Goal: Information Seeking & Learning: Learn about a topic

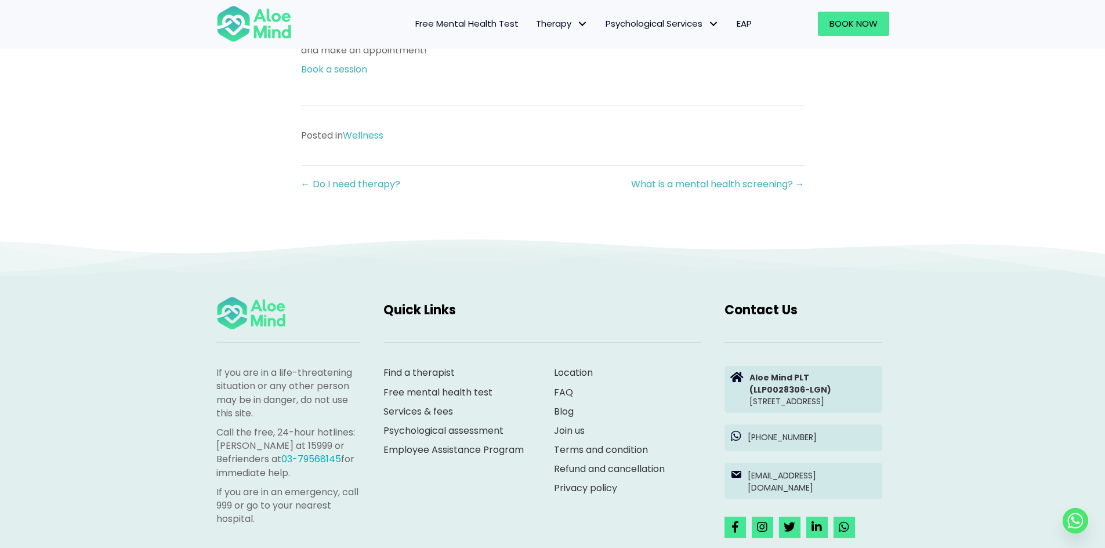
scroll to position [1218, 0]
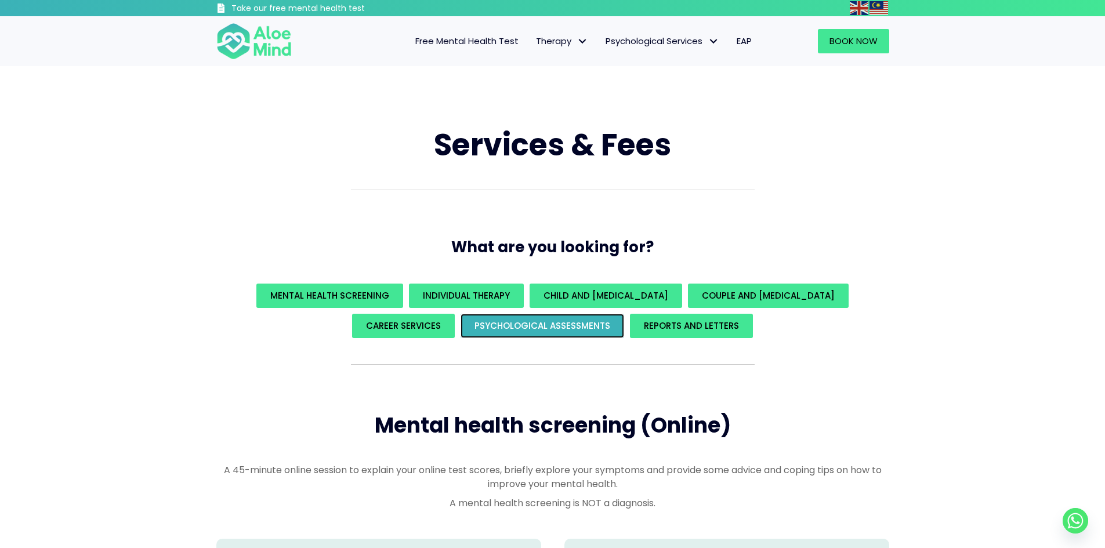
click at [530, 324] on span "Psychological assessments" at bounding box center [542, 326] width 136 height 12
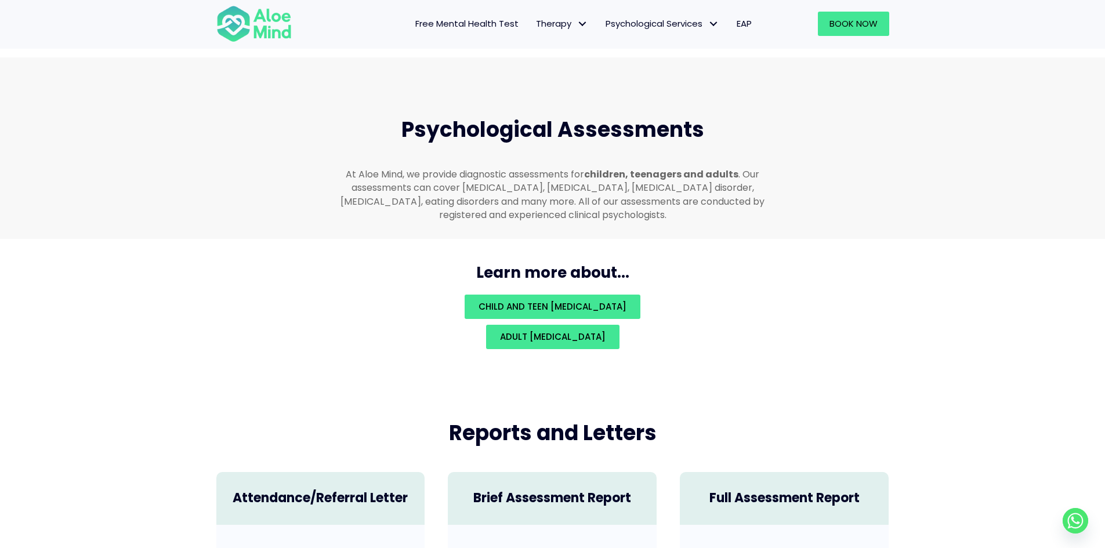
scroll to position [2463, 0]
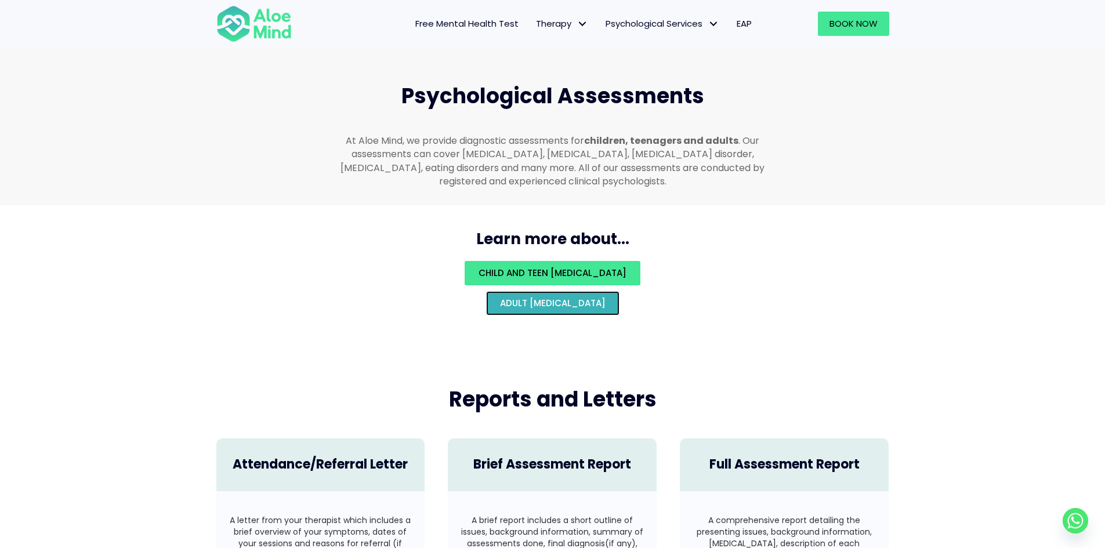
click at [542, 296] on link "Adult psychological assessment" at bounding box center [552, 303] width 133 height 24
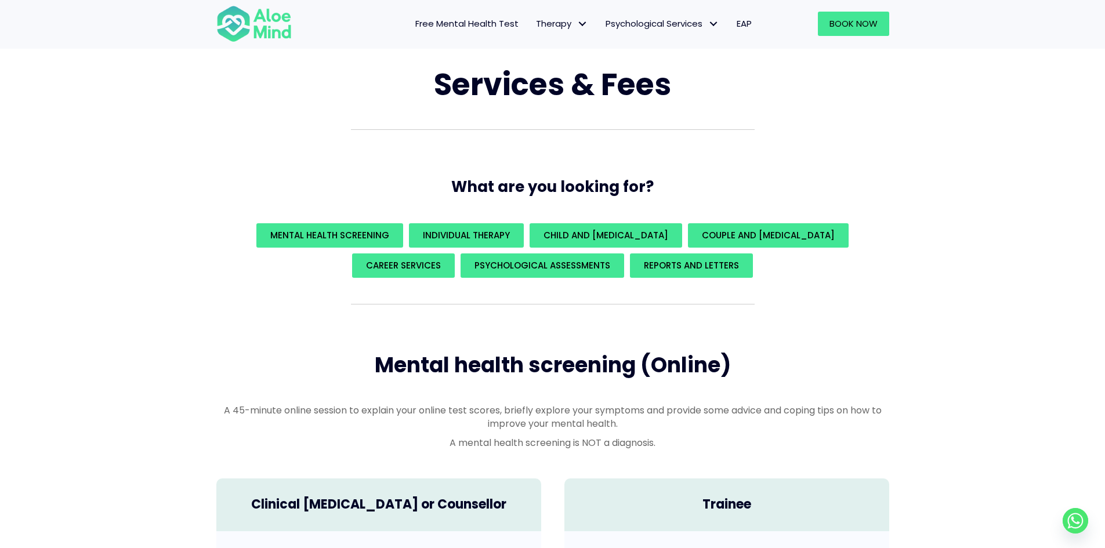
scroll to position [0, 0]
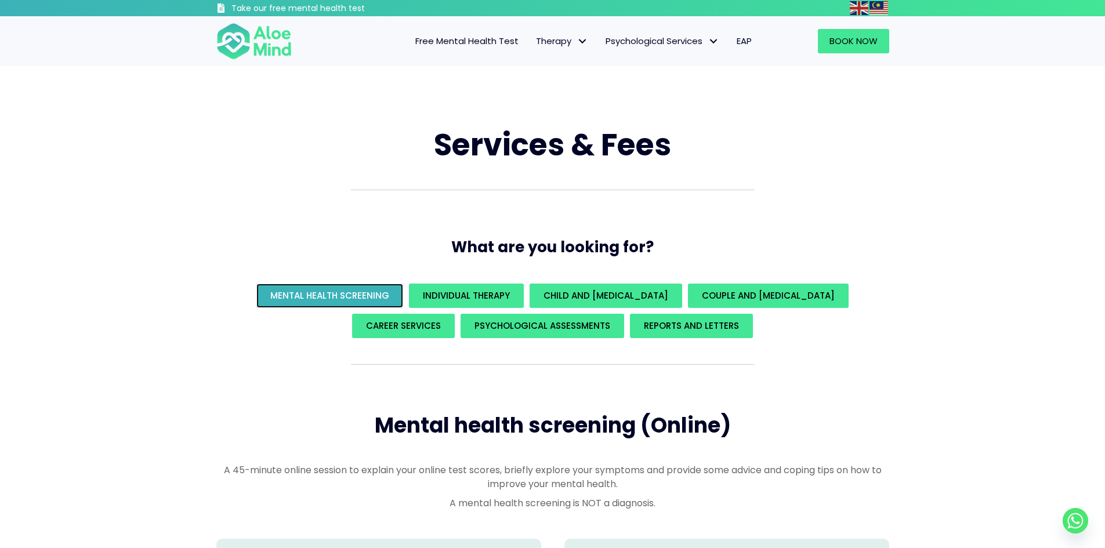
click at [278, 295] on link "Mental Health Screening" at bounding box center [329, 296] width 147 height 24
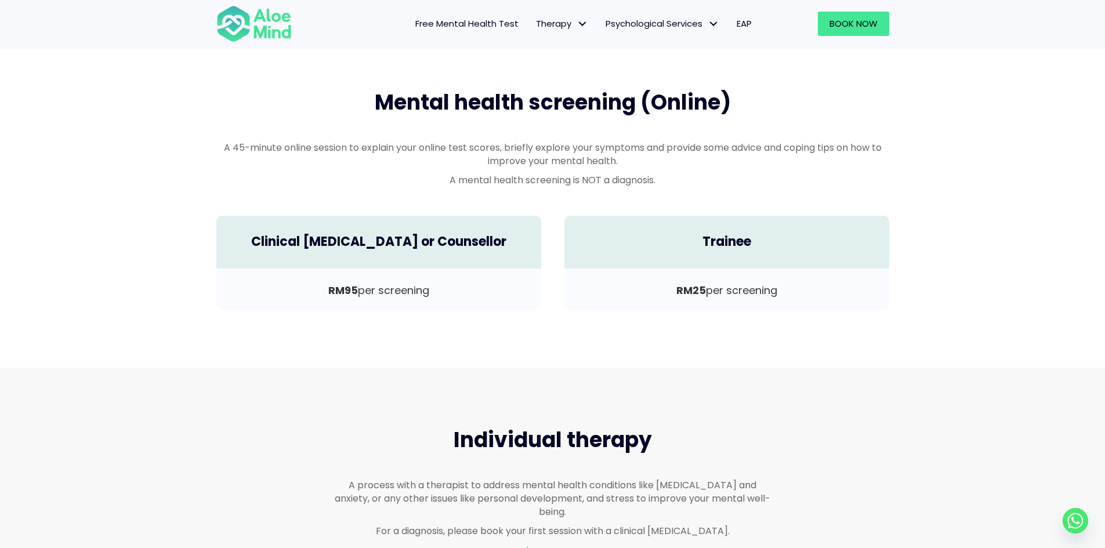
scroll to position [342, 0]
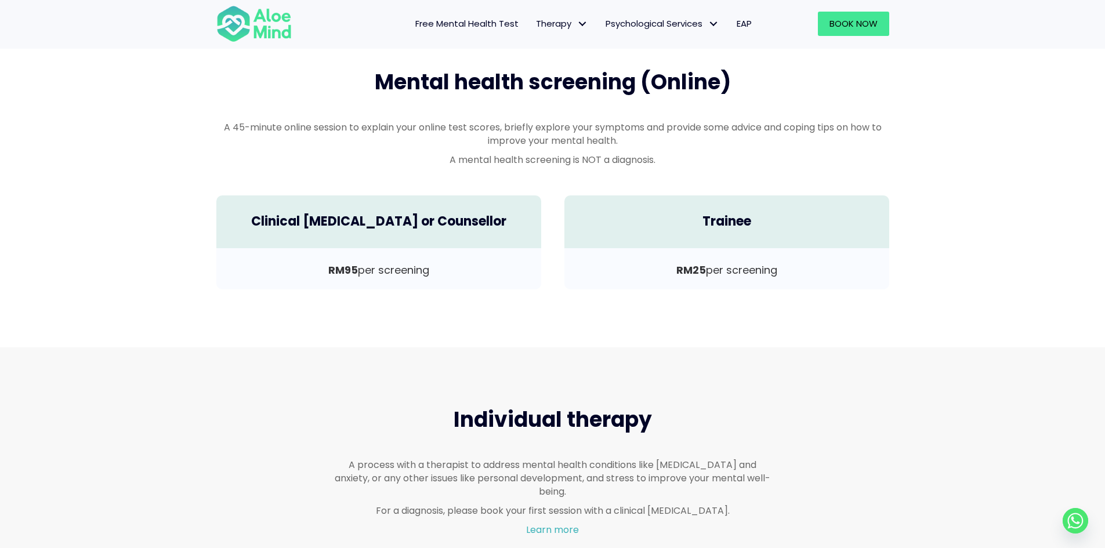
click at [440, 23] on span "Free Mental Health Test" at bounding box center [466, 23] width 103 height 12
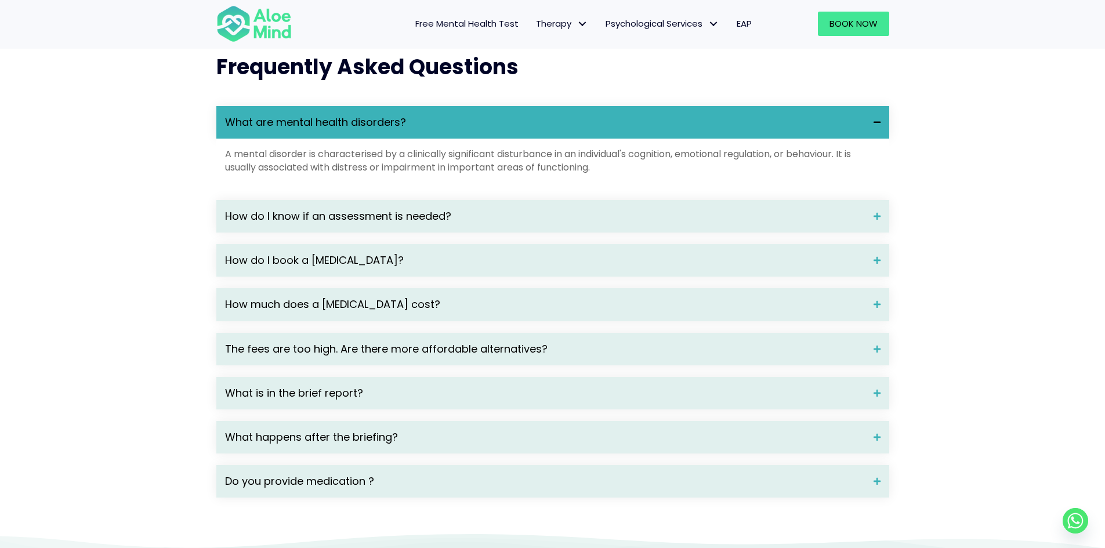
scroll to position [1624, 0]
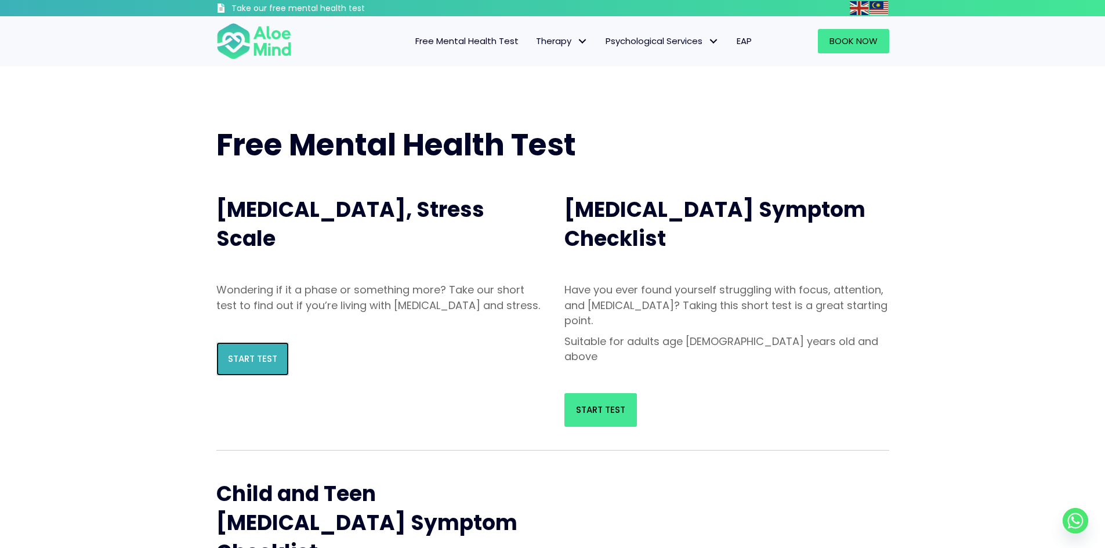
click at [238, 365] on span "Start Test" at bounding box center [252, 359] width 49 height 12
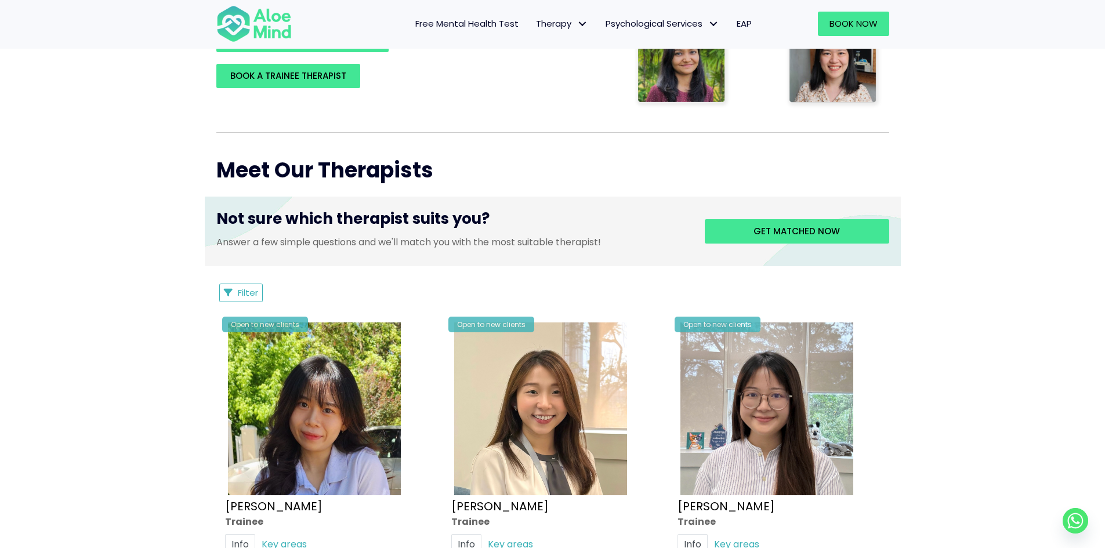
scroll to position [271, 0]
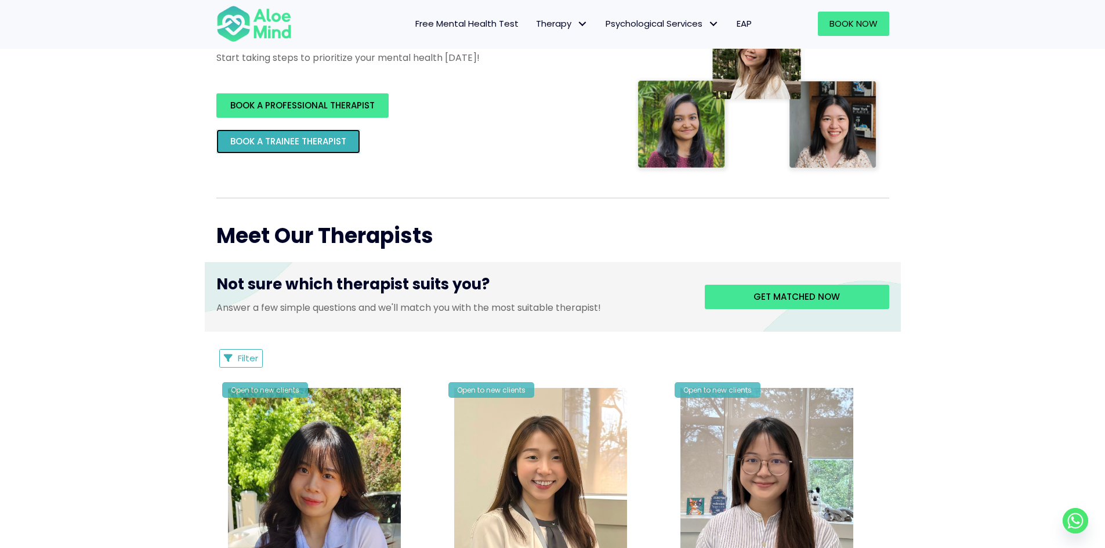
click at [310, 145] on span "BOOK A TRAINEE THERAPIST" at bounding box center [288, 141] width 116 height 12
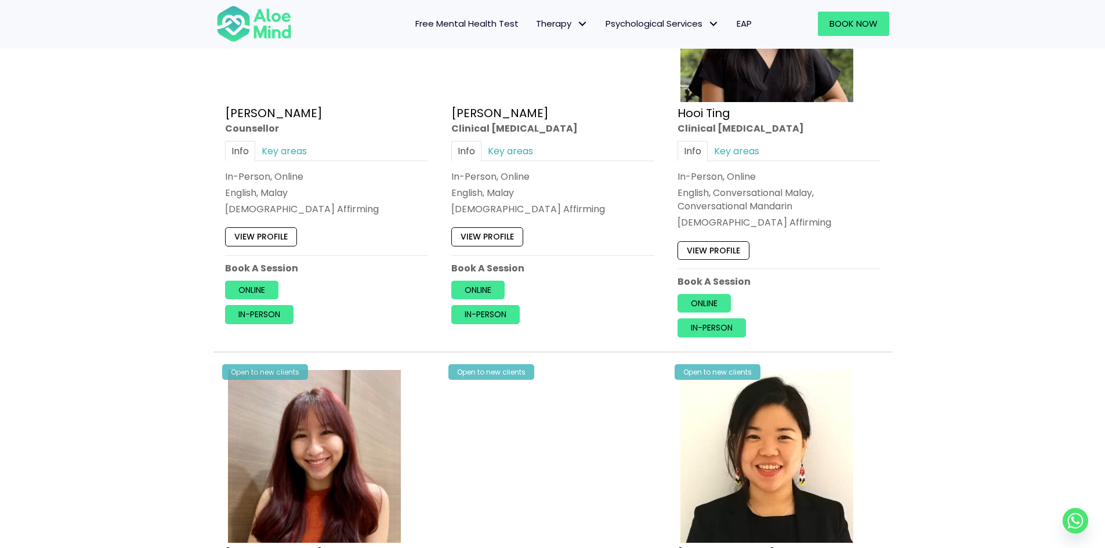
scroll to position [2301, 0]
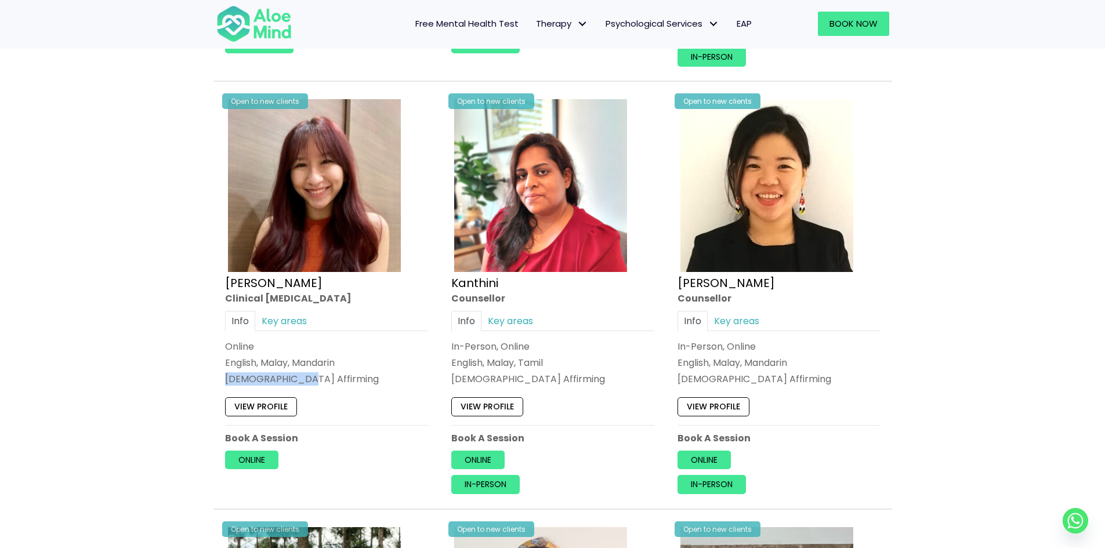
drag, startPoint x: 302, startPoint y: 378, endPoint x: 224, endPoint y: 377, distance: 78.3
click at [224, 377] on div "Open to new clients Jean Clinical psychologist Info Key areas Online English, M…" at bounding box center [326, 283] width 220 height 390
copy div "LGBTQ Affirming"
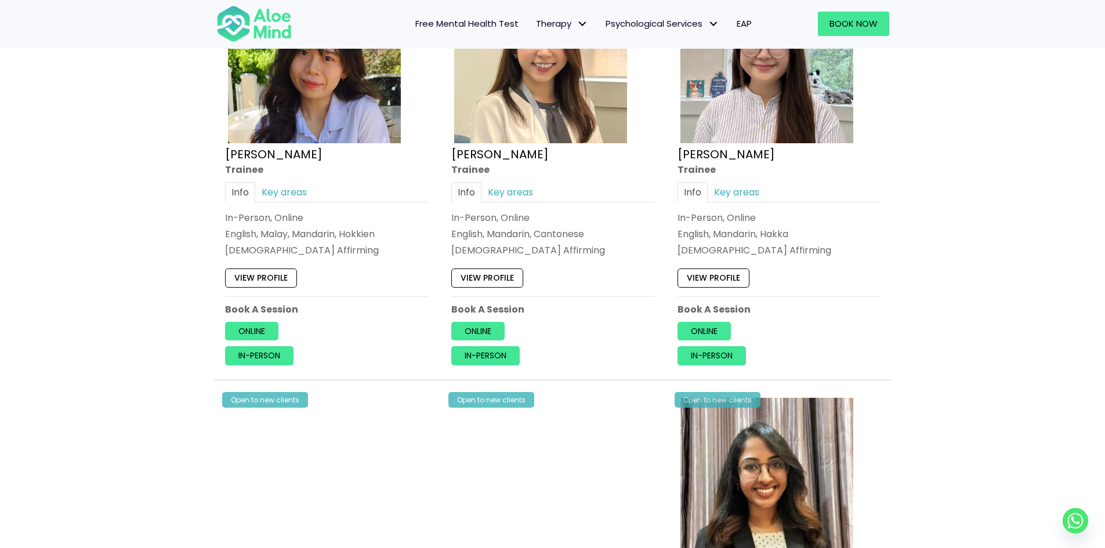
scroll to position [715, 0]
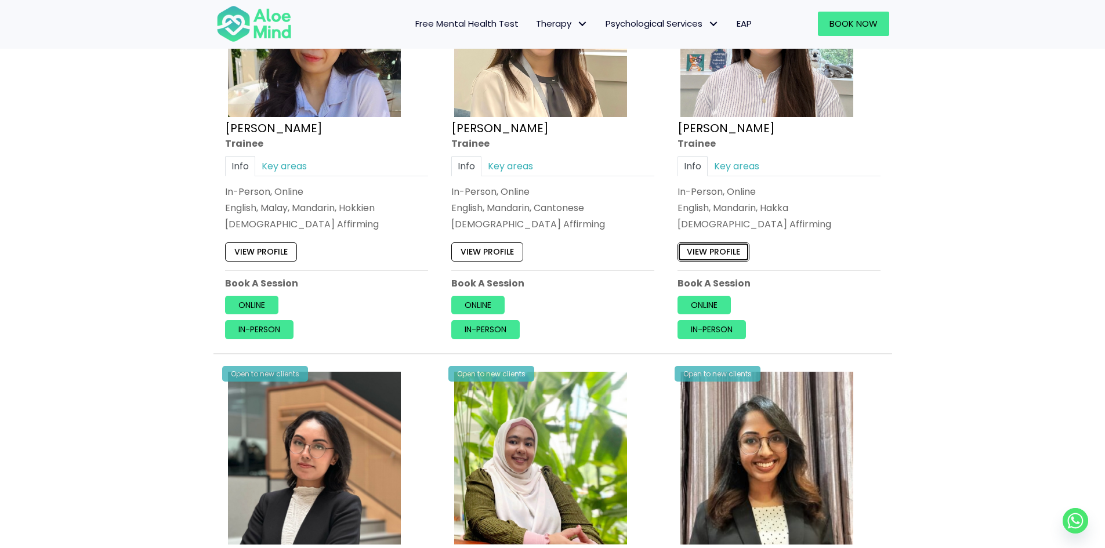
click at [740, 250] on link "View profile" at bounding box center [713, 251] width 72 height 19
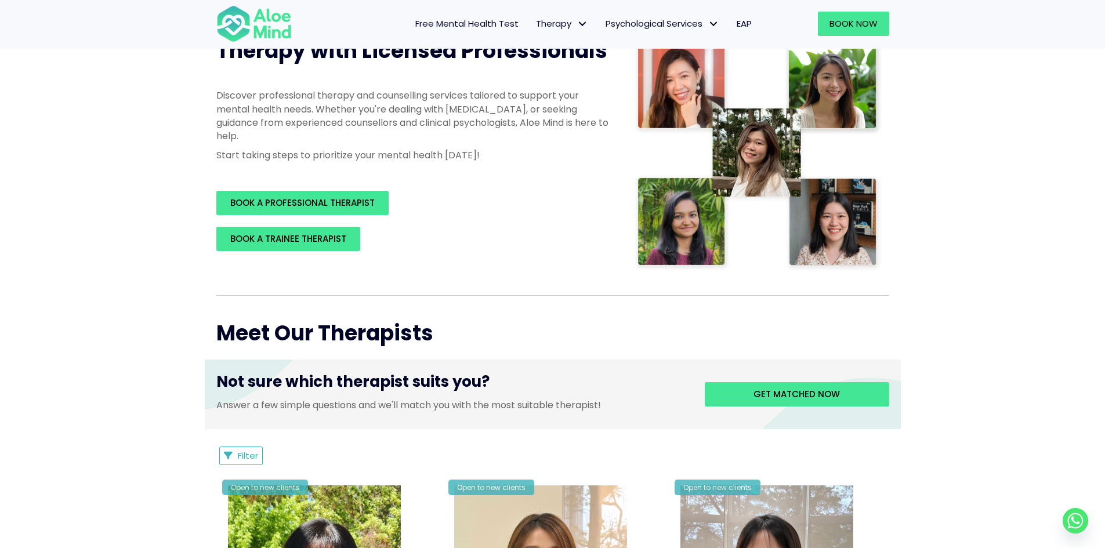
click at [741, 24] on span "EAP" at bounding box center [744, 23] width 15 height 12
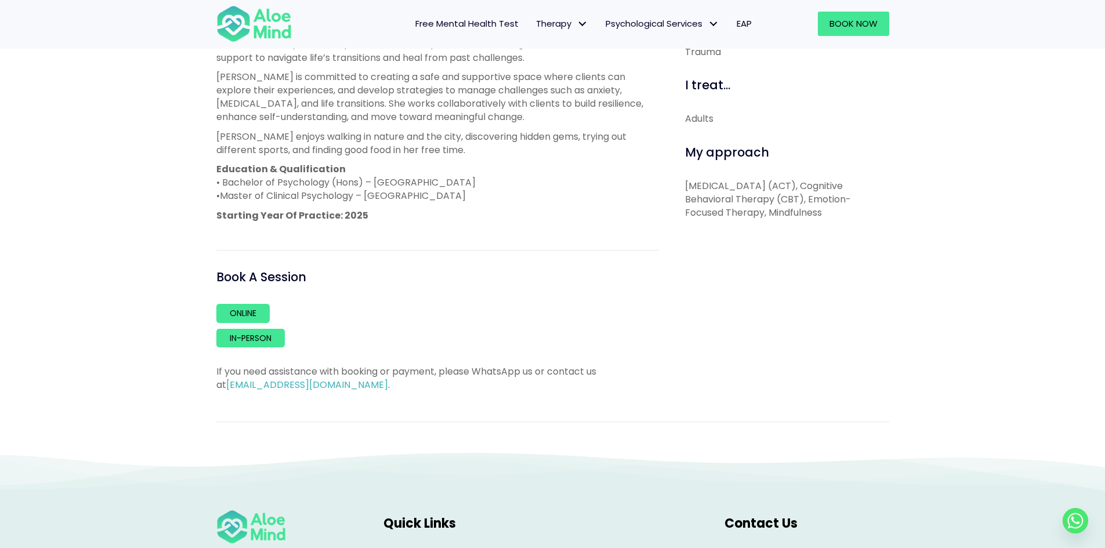
scroll to position [677, 0]
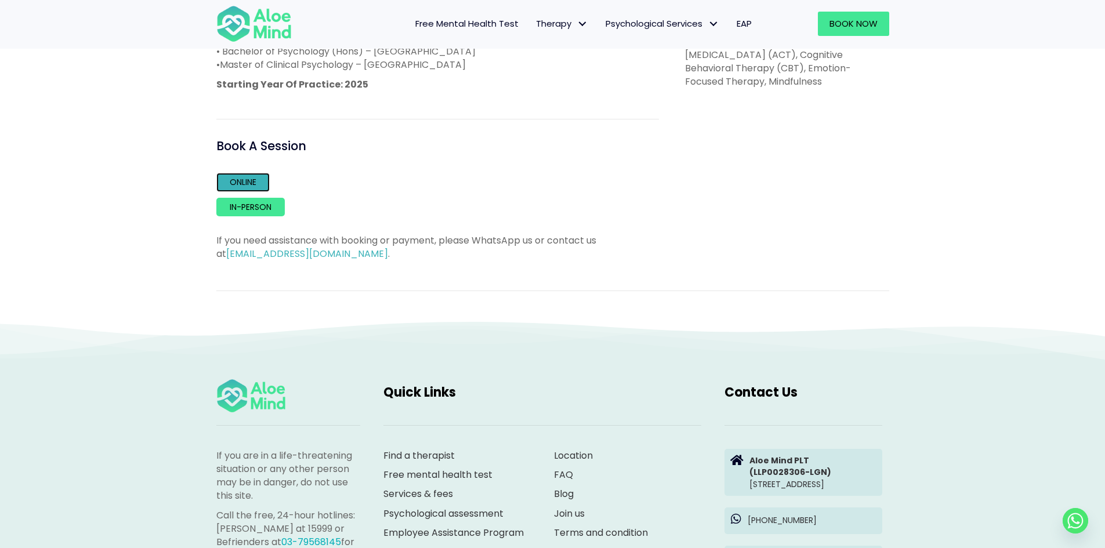
click at [240, 183] on link "Online" at bounding box center [242, 182] width 53 height 19
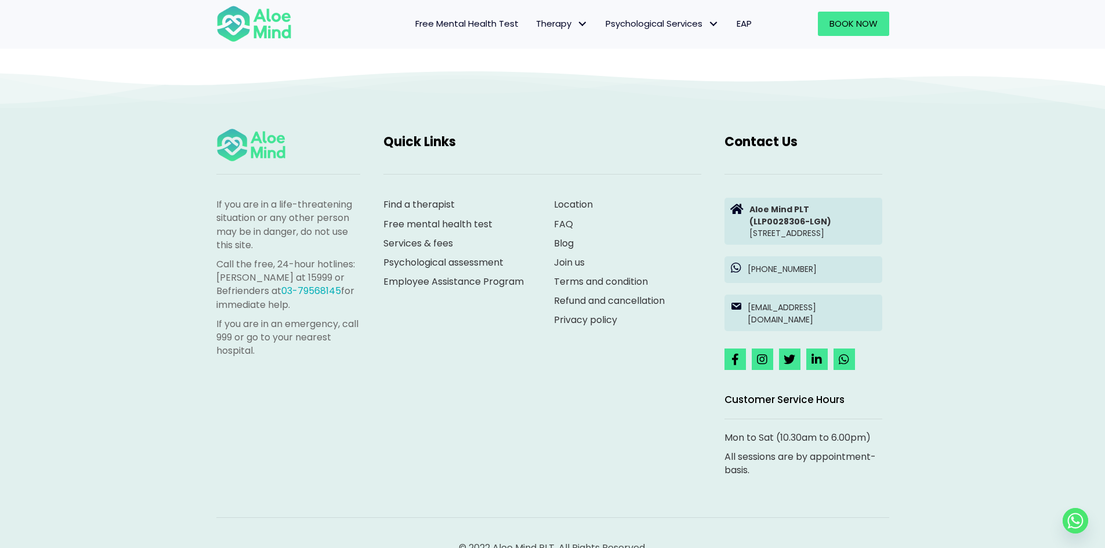
scroll to position [1933, 0]
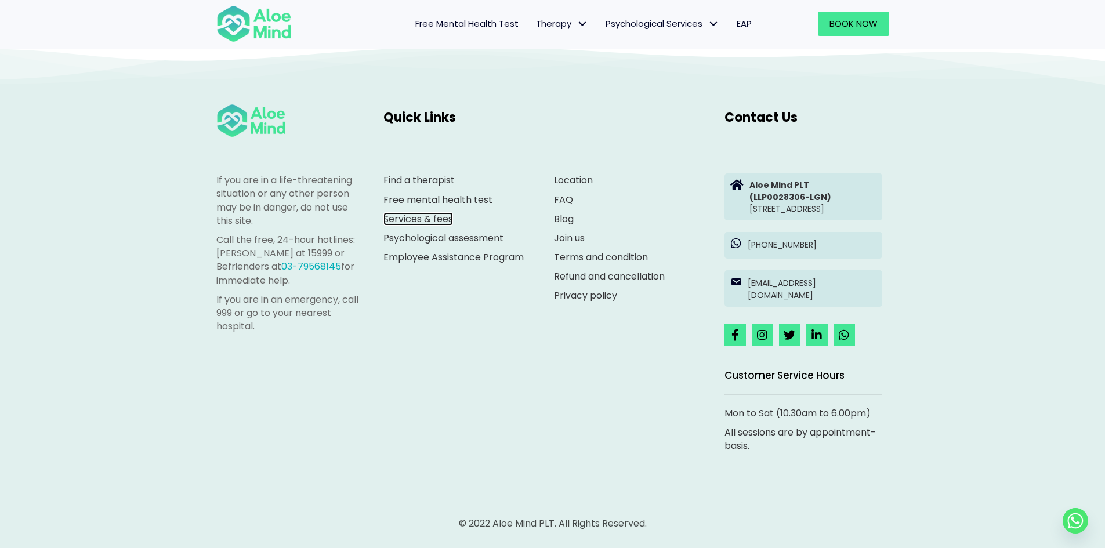
click at [430, 212] on link "Services & fees" at bounding box center [418, 218] width 70 height 13
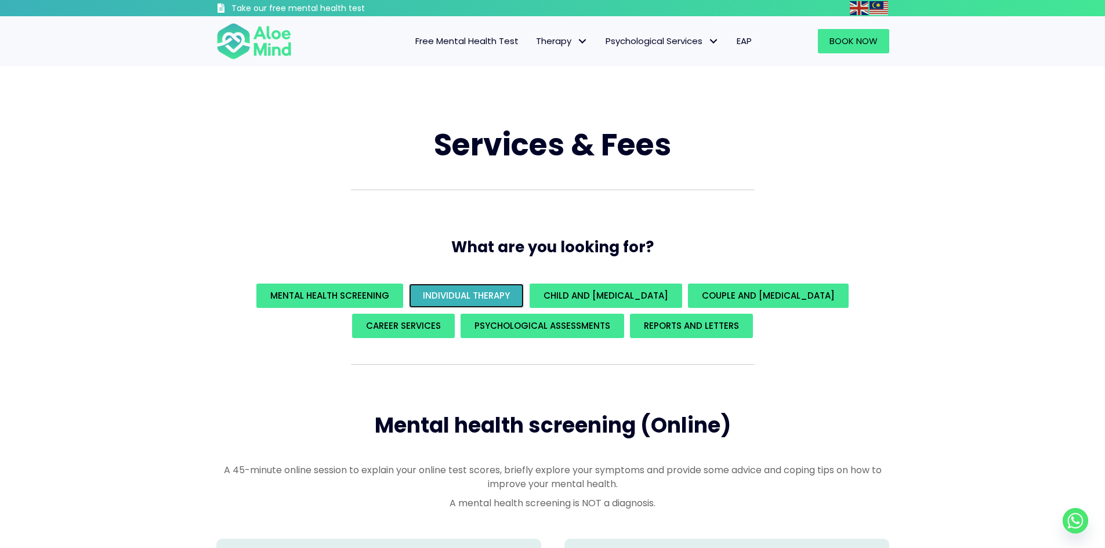
click at [430, 291] on link "Individual Therapy" at bounding box center [466, 296] width 115 height 24
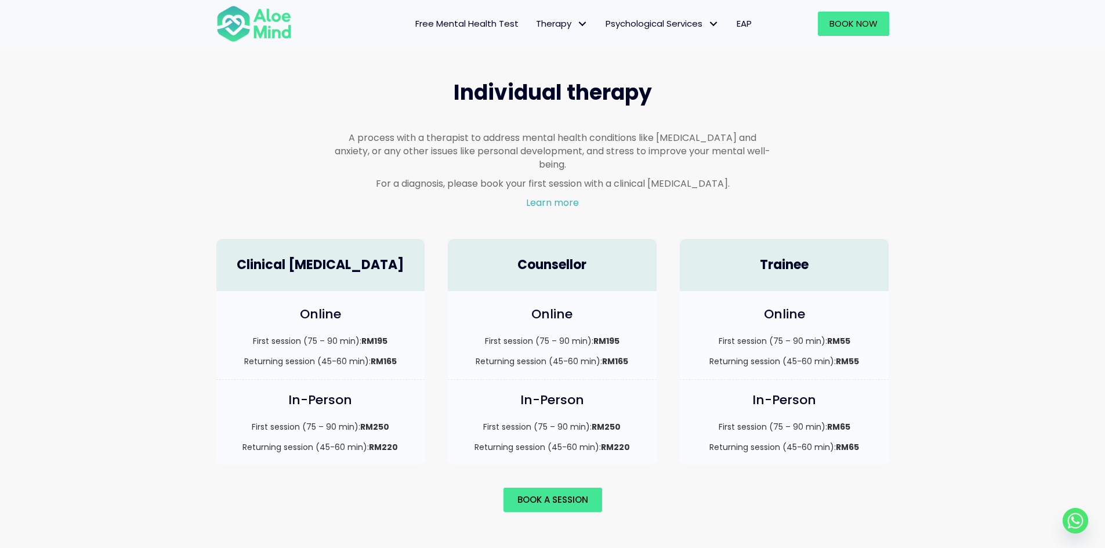
scroll to position [679, 0]
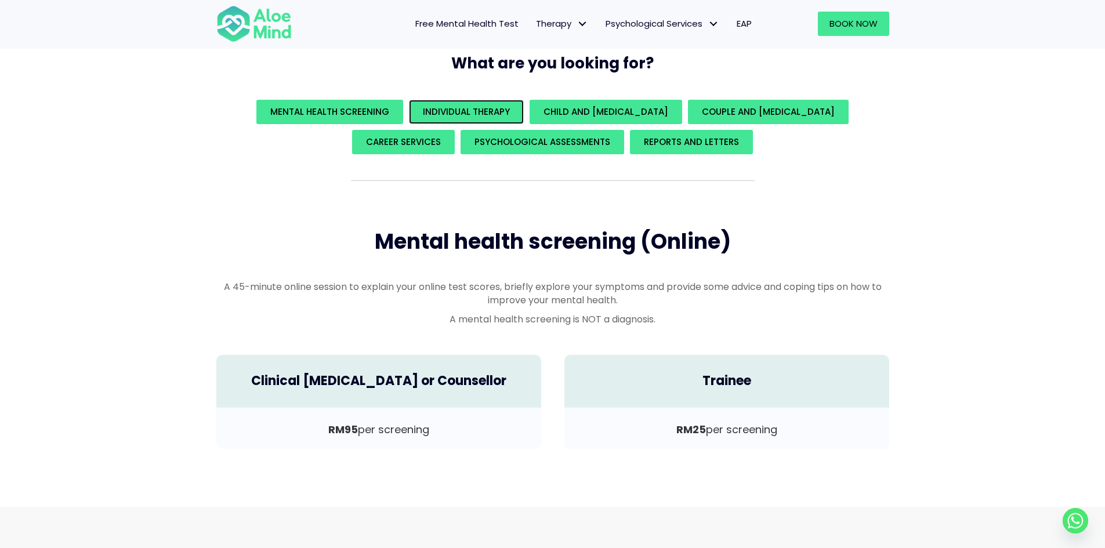
scroll to position [138, 0]
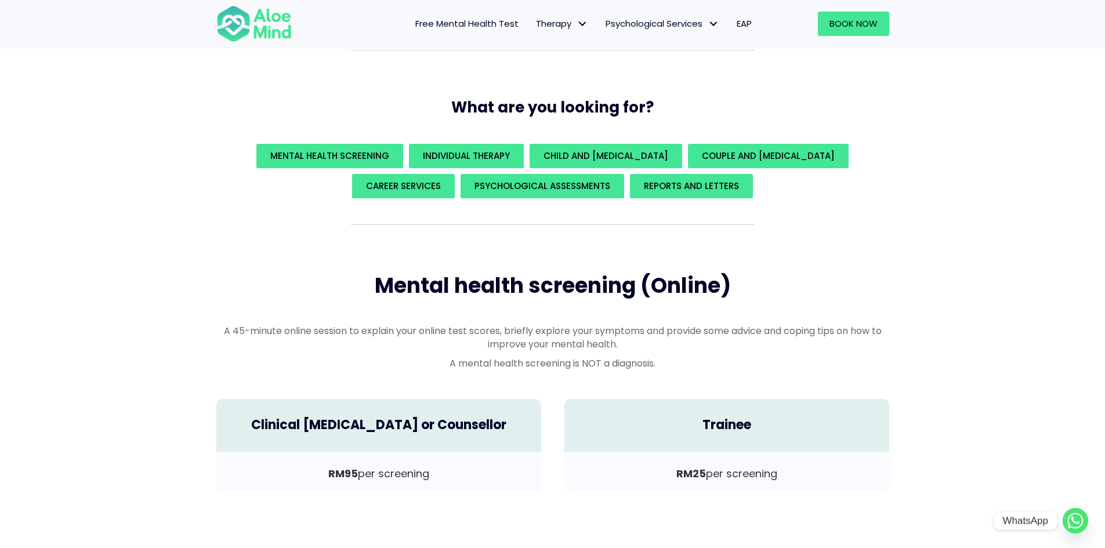
click at [1076, 517] on circle "Whatsapp" at bounding box center [1076, 521] width 26 height 26
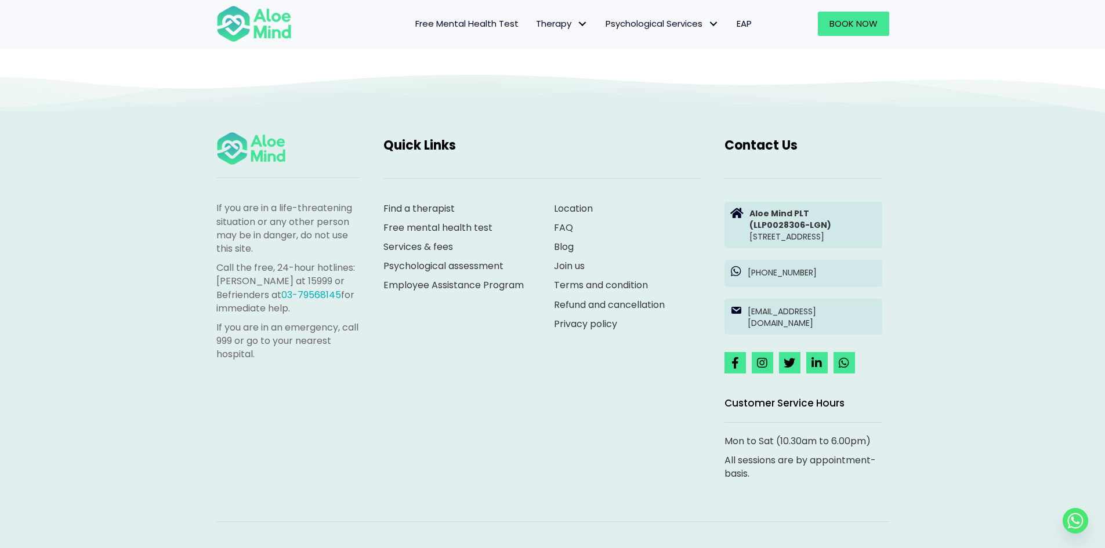
scroll to position [3215, 0]
